Goal: Book appointment/travel/reservation

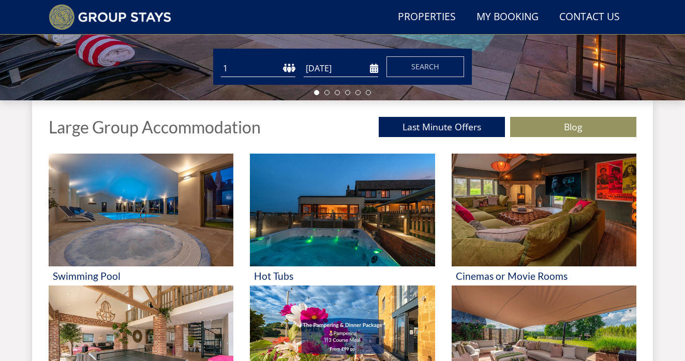
scroll to position [321, 0]
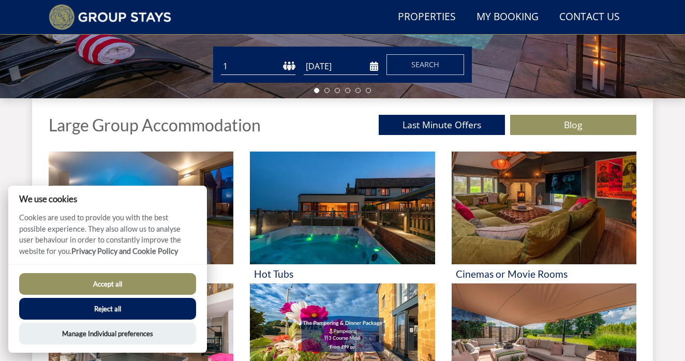
select select "18"
click at [372, 71] on input "[DATE]" at bounding box center [341, 66] width 74 height 17
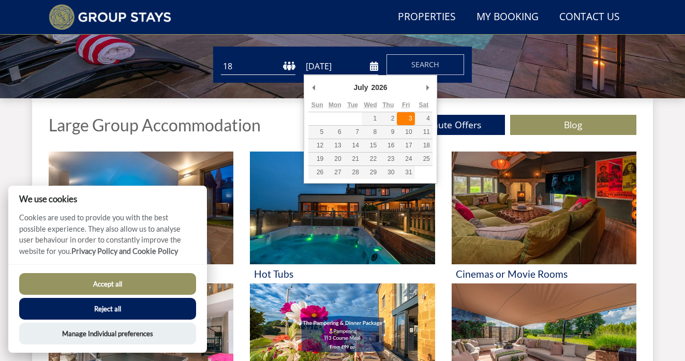
type input "[DATE]"
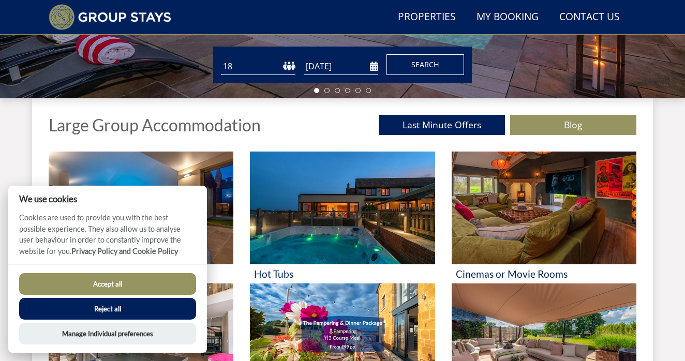
click at [416, 65] on span "Search" at bounding box center [425, 64] width 28 height 10
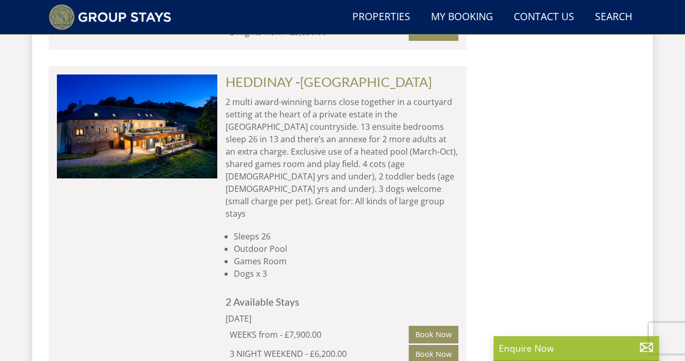
scroll to position [6621, 0]
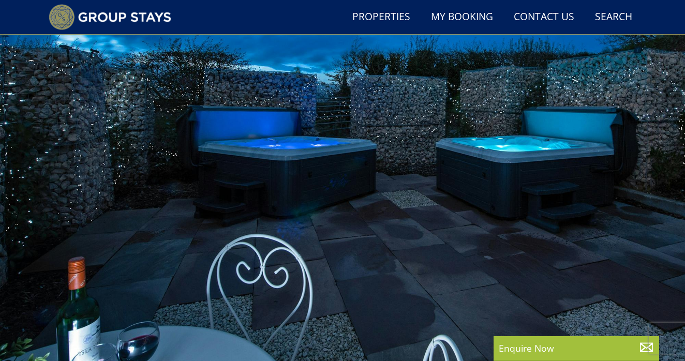
scroll to position [36, 0]
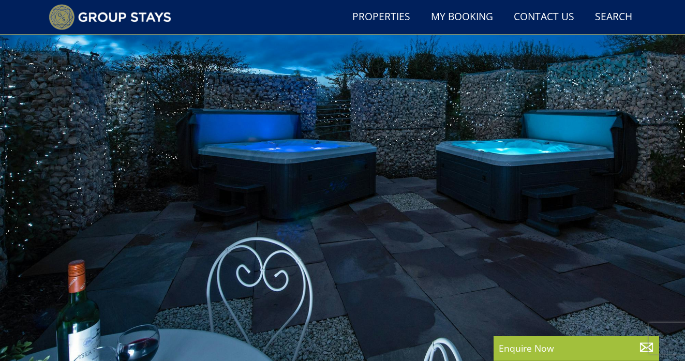
click at [659, 194] on div at bounding box center [342, 203] width 685 height 362
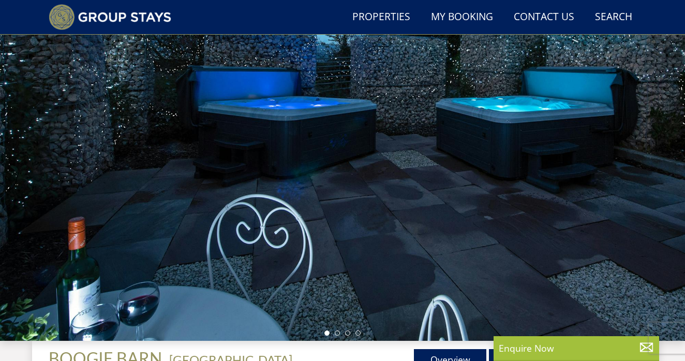
scroll to position [81, 0]
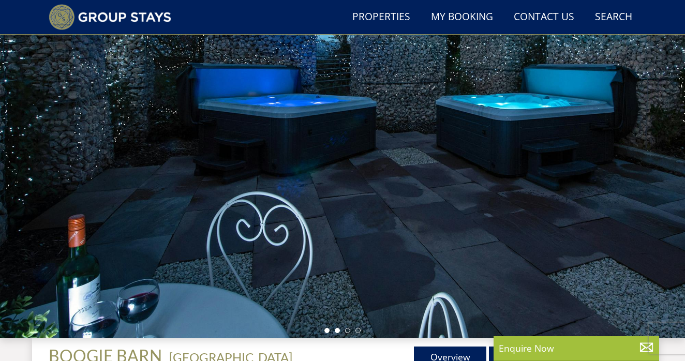
click at [339, 330] on li at bounding box center [337, 330] width 5 height 5
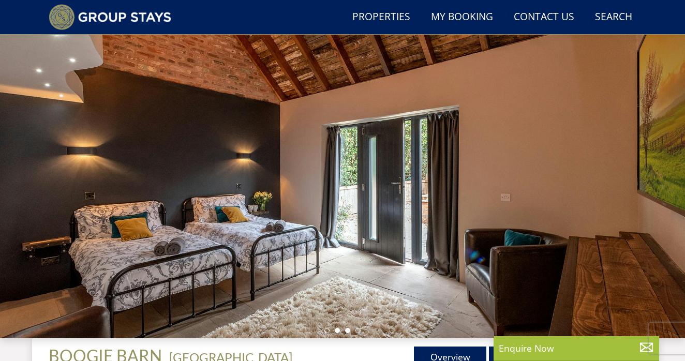
click at [348, 330] on li at bounding box center [347, 330] width 5 height 5
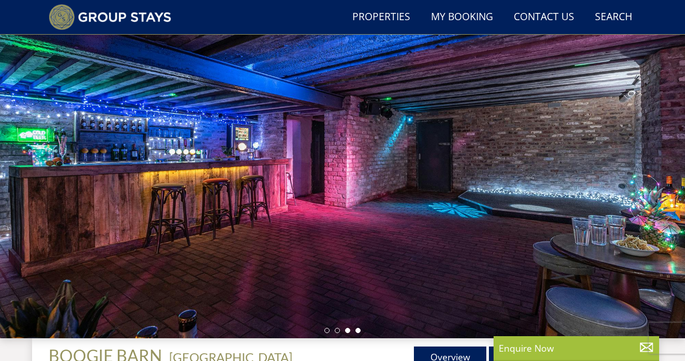
click at [360, 331] on li at bounding box center [357, 330] width 5 height 5
